Goal: Task Accomplishment & Management: Use online tool/utility

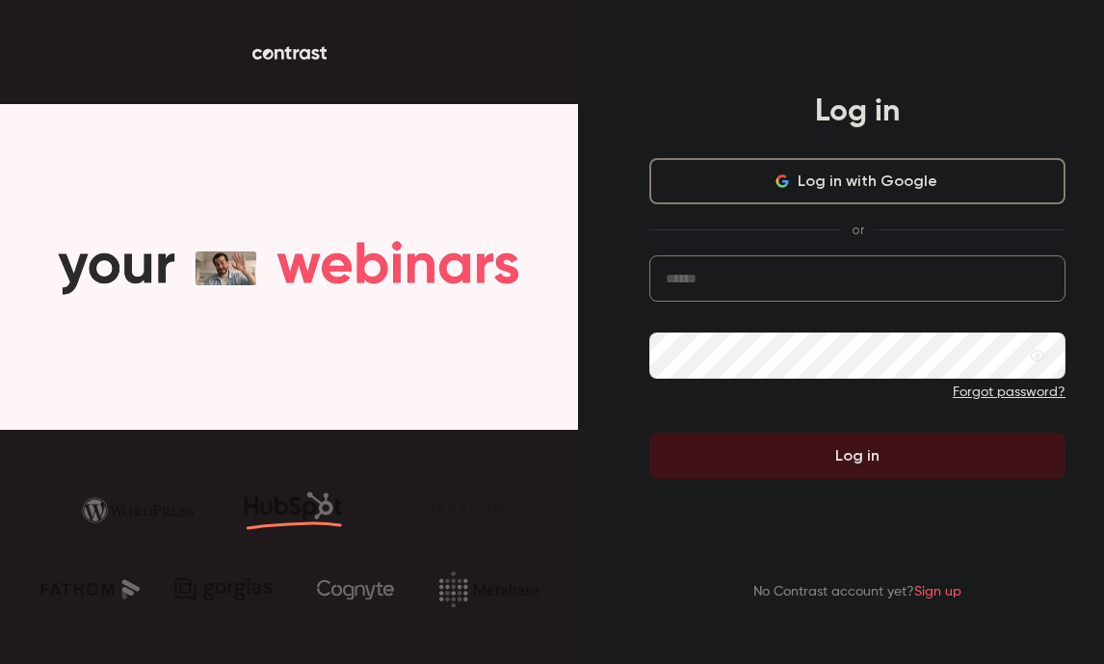
click at [845, 291] on input "email" at bounding box center [857, 278] width 416 height 46
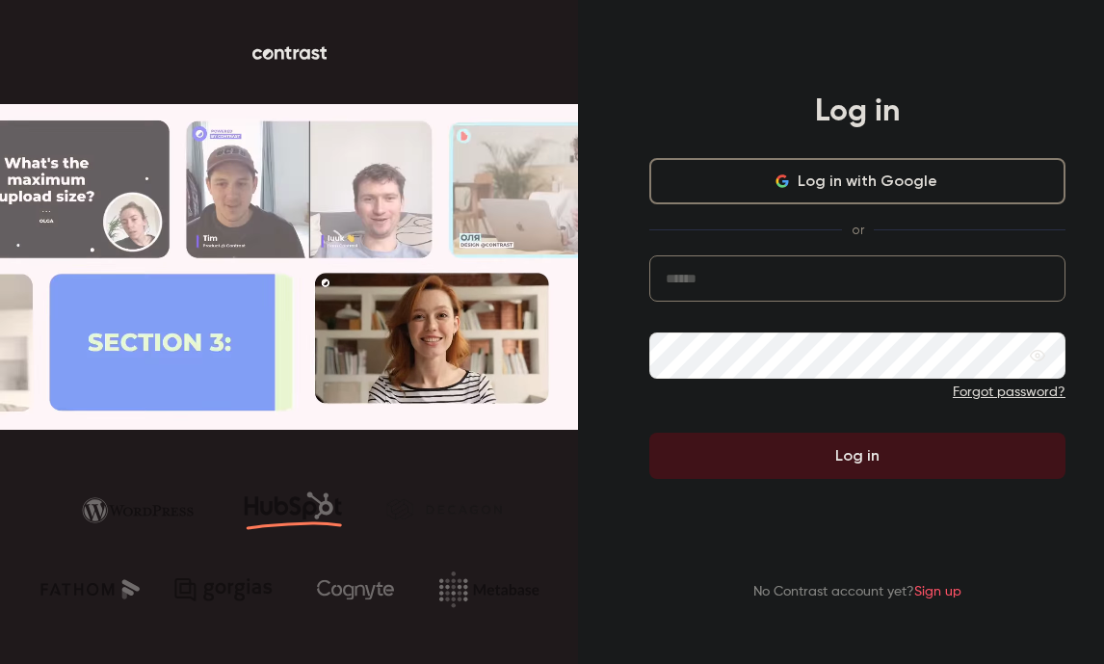
click at [0, 663] on com-1password-button at bounding box center [0, 664] width 0 height 0
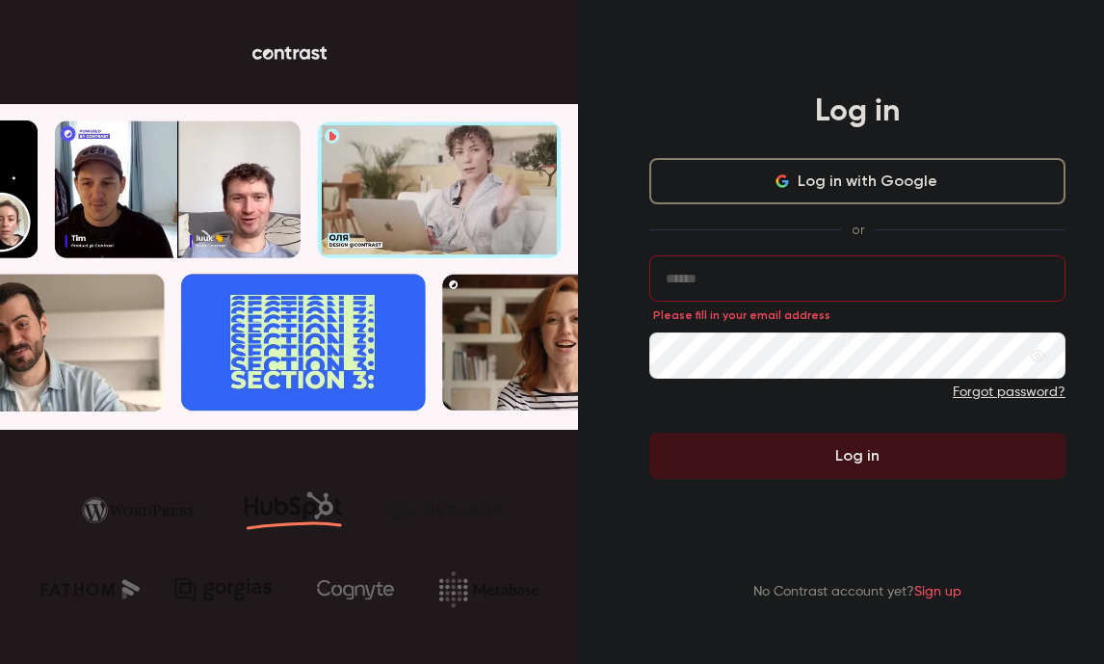
type input "**********"
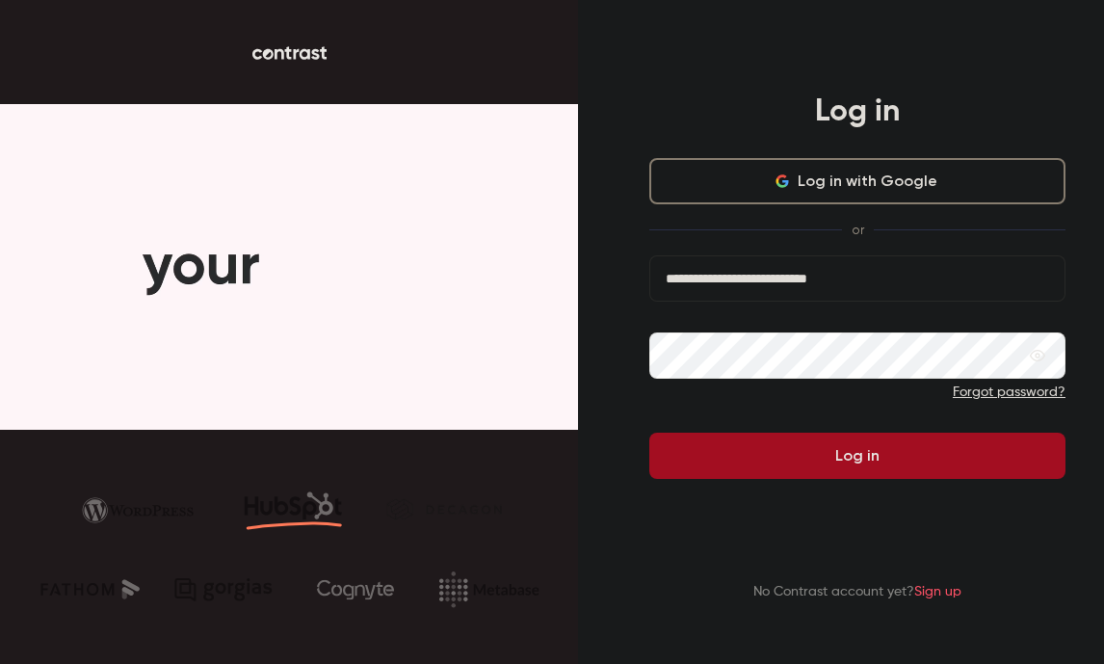
click at [795, 460] on button "Log in" at bounding box center [857, 455] width 416 height 46
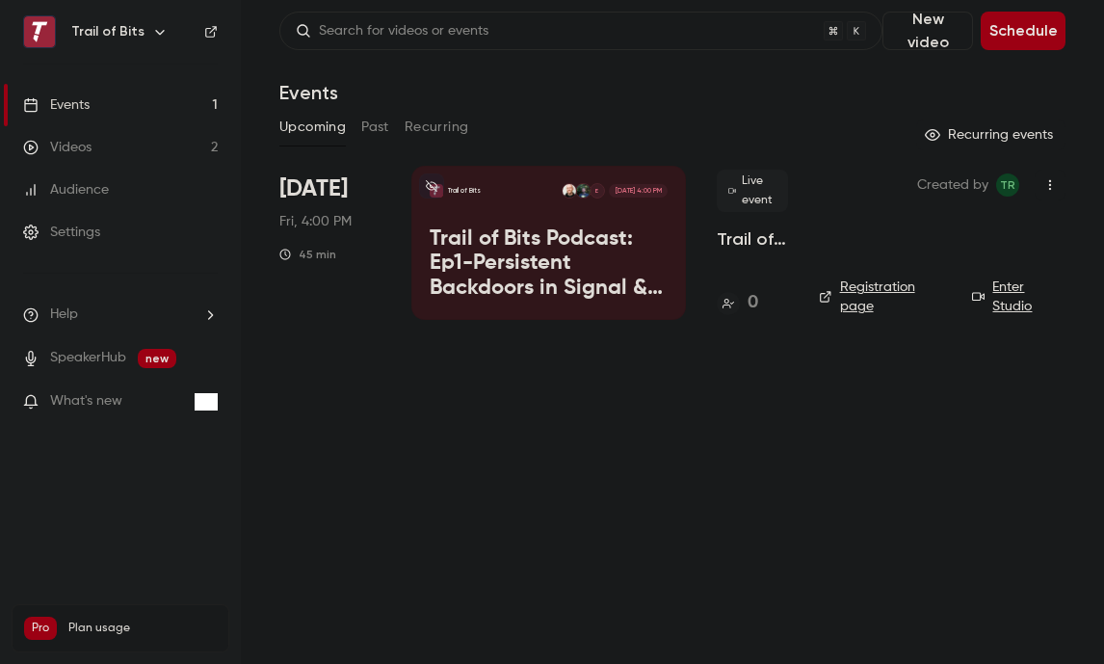
click at [508, 235] on p "Trail of Bits Podcast: Ep1-Persistent Backdoors in Signal & Slack" at bounding box center [549, 264] width 238 height 74
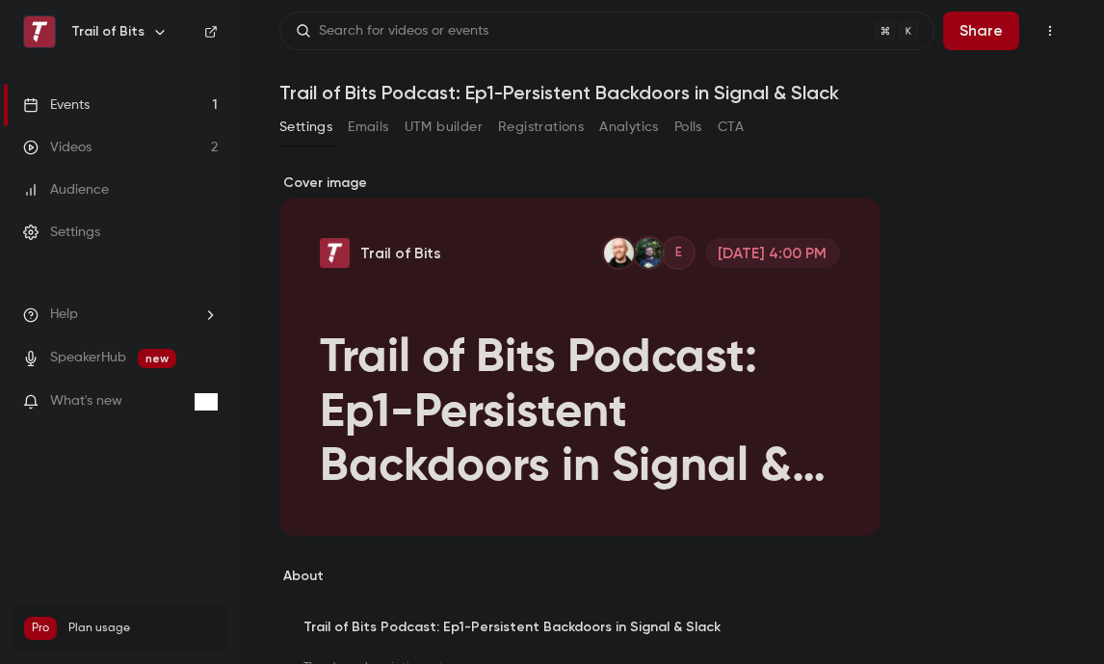
click at [567, 357] on div "Cover image" at bounding box center [579, 354] width 601 height 362
click at [0, 0] on input "Trail of Bits E [DATE] 4:00 PM Trail of Bits Podcast: Ep1-Persistent Backdoors …" at bounding box center [0, 0] width 0 height 0
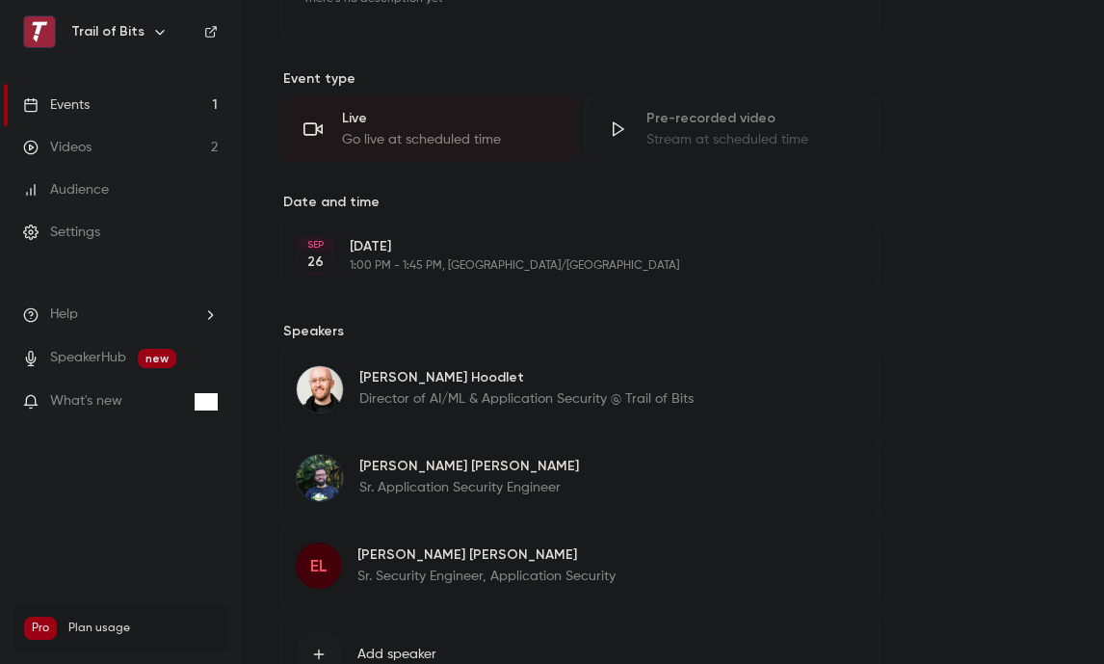
scroll to position [661, 0]
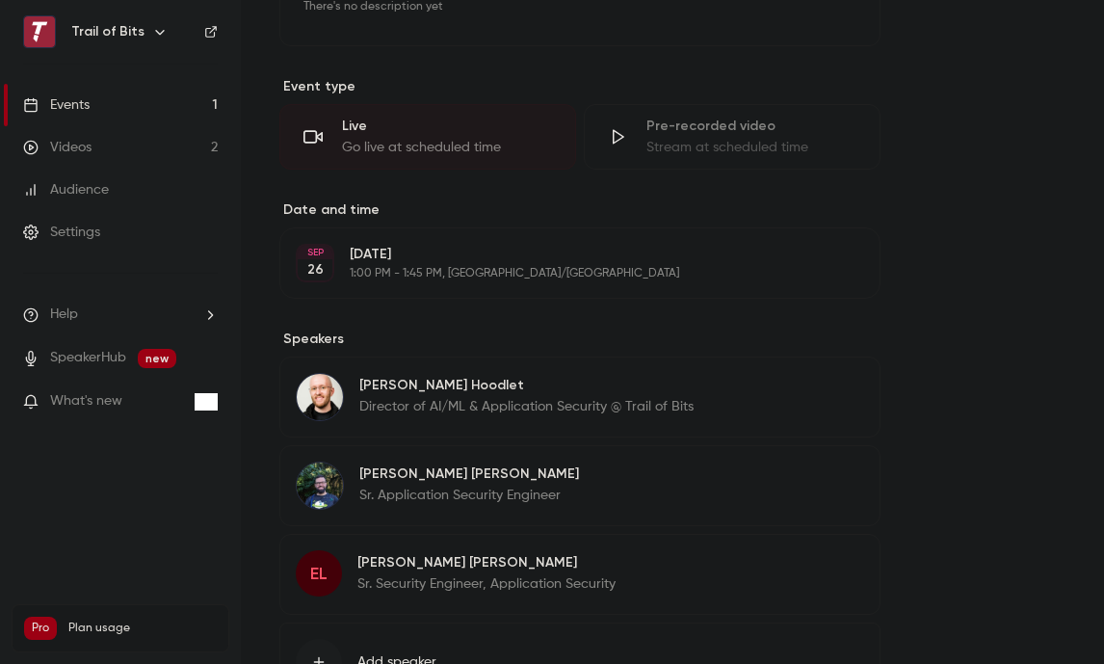
click at [423, 128] on div "Live" at bounding box center [447, 126] width 210 height 19
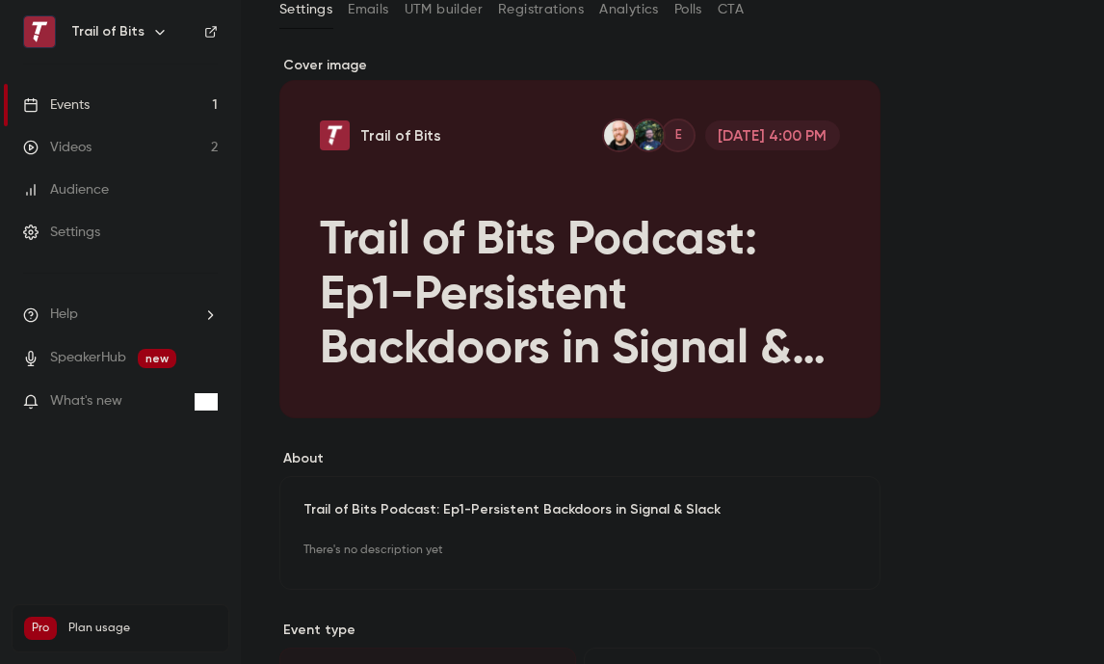
scroll to position [0, 0]
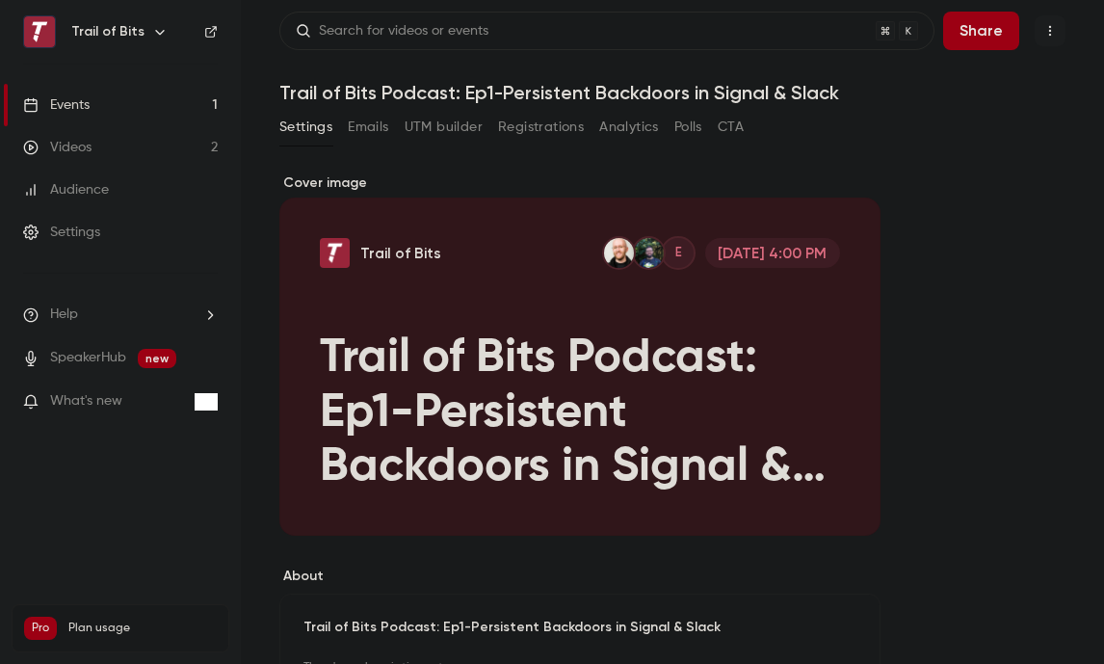
click at [1056, 37] on icon "button" at bounding box center [1049, 30] width 15 height 13
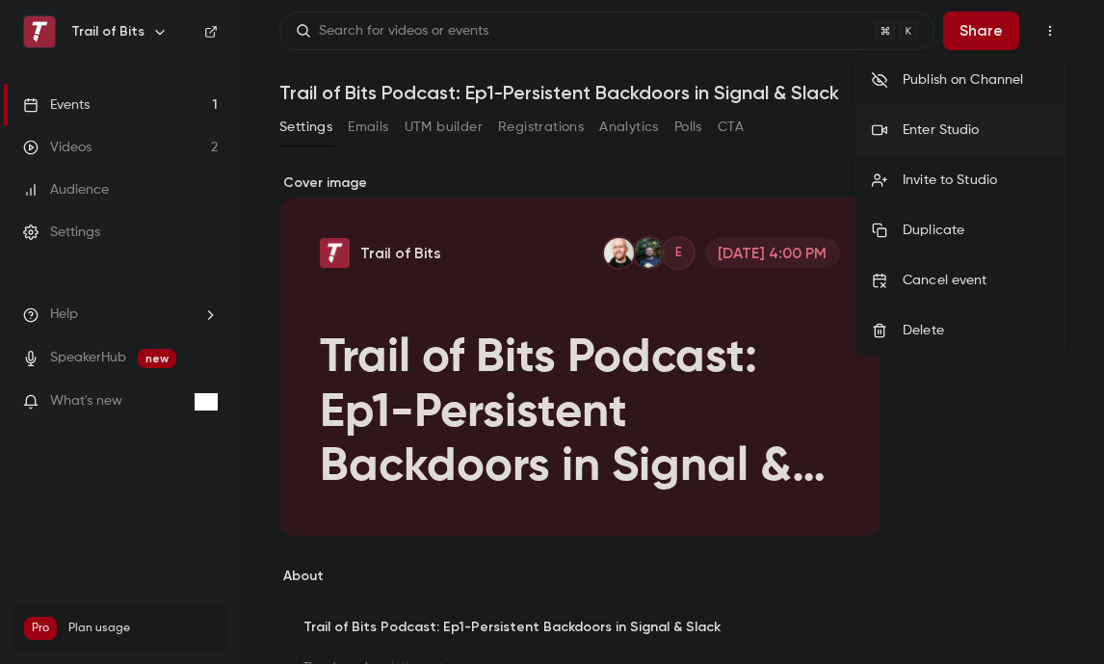
click at [944, 129] on div "Enter Studio" at bounding box center [975, 129] width 146 height 19
